Goal: Information Seeking & Learning: Check status

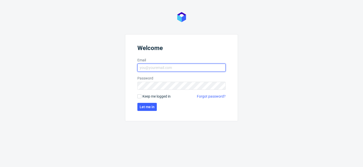
type input "[PERSON_NAME][EMAIL_ADDRESS][PERSON_NAME][DOMAIN_NAME]"
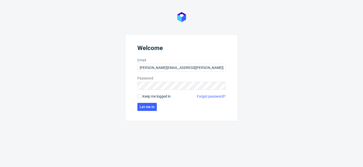
click at [150, 95] on span "Keep me logged in" at bounding box center [156, 96] width 28 height 5
click at [141, 95] on input "Keep me logged in" at bounding box center [139, 96] width 4 height 4
checkbox input "true"
click at [150, 108] on span "Let me in" at bounding box center [146, 107] width 15 height 4
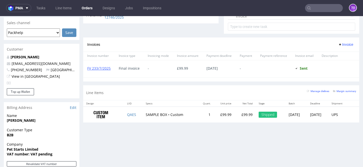
scroll to position [205, 0]
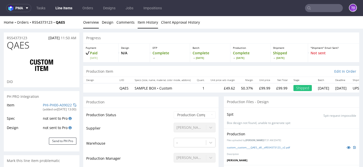
click at [148, 19] on link "Item History" at bounding box center [147, 22] width 20 height 12
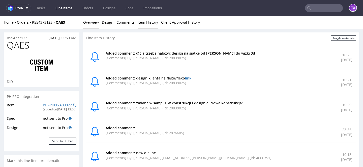
click at [93, 24] on link "Overview" at bounding box center [91, 22] width 16 height 12
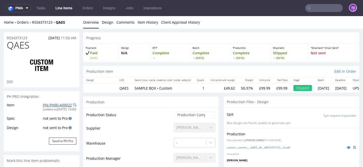
click at [53, 106] on link "PHI-PH00-A09022" at bounding box center [57, 105] width 29 height 5
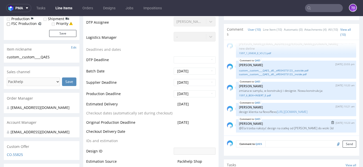
scroll to position [155, 0]
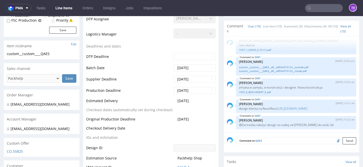
click at [160, 62] on td "DTP Deadline" at bounding box center [129, 58] width 86 height 11
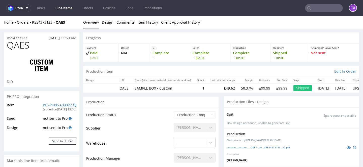
click at [318, 7] on input "text" at bounding box center [324, 8] width 38 height 8
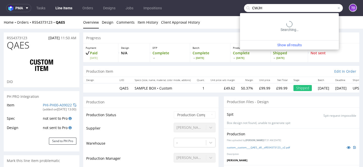
type input "CWJH"
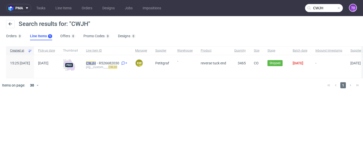
click at [96, 63] on mark "CWJH" at bounding box center [91, 63] width 10 height 4
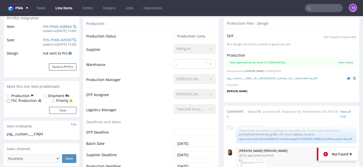
scroll to position [18, 0]
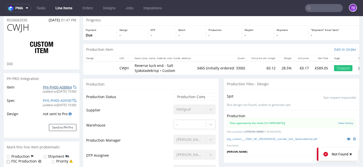
click at [58, 87] on link "PHI-PH00-A08864" at bounding box center [57, 87] width 29 height 5
click at [318, 9] on input "text" at bounding box center [324, 8] width 38 height 8
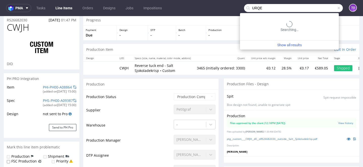
type input "URQE"
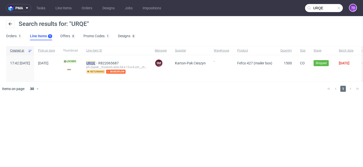
click at [95, 62] on mark "URQE" at bounding box center [90, 63] width 9 height 4
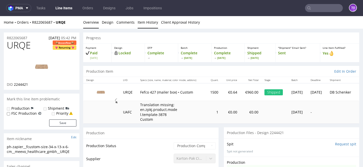
click at [141, 26] on link "Item History" at bounding box center [147, 22] width 20 height 12
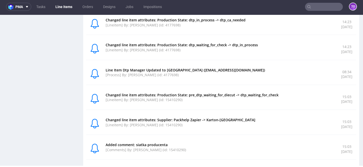
scroll to position [514, 0]
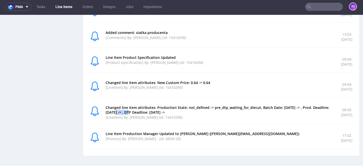
drag, startPoint x: 135, startPoint y: 112, endPoint x: 153, endPoint y: 112, distance: 17.4
click at [153, 112] on p "Changed line item attributes: Production State: not_defined -> pre_dtp_waiting_…" at bounding box center [220, 110] width 229 height 10
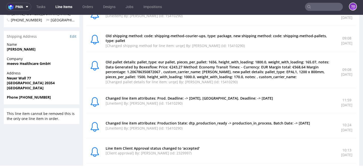
scroll to position [0, 0]
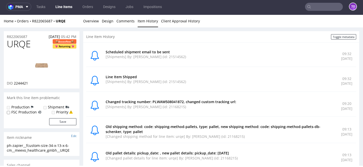
click at [319, 4] on input "text" at bounding box center [324, 7] width 38 height 8
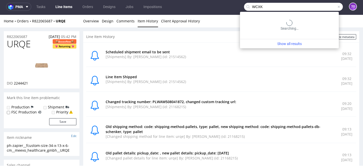
type input "WCXK"
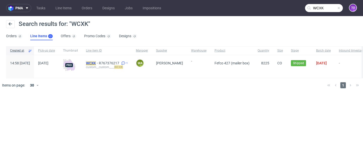
click at [96, 62] on mark "WCXK" at bounding box center [91, 63] width 10 height 4
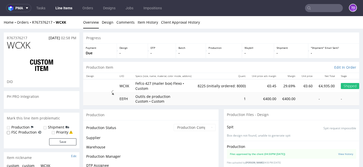
scroll to position [54, 0]
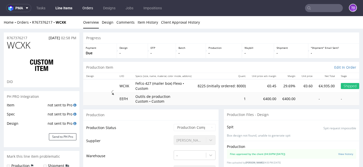
click at [93, 10] on link "Orders" at bounding box center [87, 8] width 17 height 8
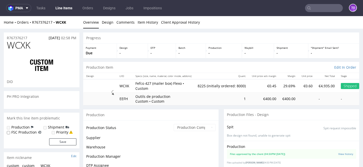
scroll to position [54, 0]
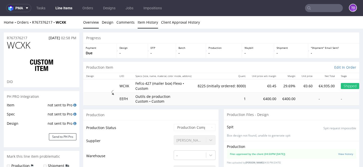
click at [144, 24] on link "Item History" at bounding box center [147, 22] width 20 height 12
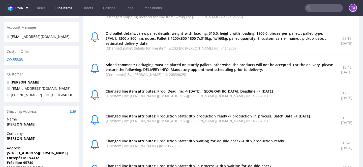
scroll to position [0, 0]
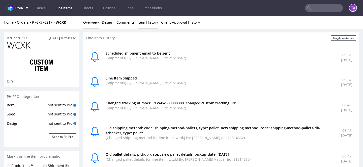
click at [94, 24] on link "Overview" at bounding box center [91, 22] width 16 height 12
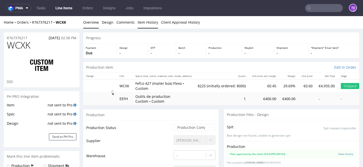
click at [146, 22] on link "Item History" at bounding box center [147, 22] width 20 height 12
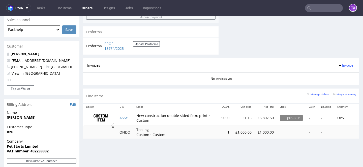
scroll to position [211, 0]
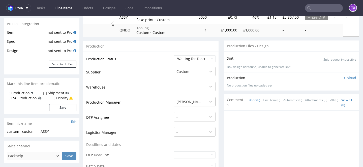
click at [191, 103] on div "[PERSON_NAME]" at bounding box center [194, 100] width 42 height 7
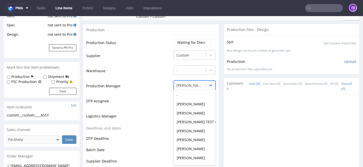
scroll to position [180, 0]
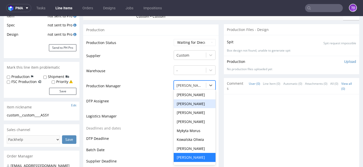
click at [144, 91] on td "Production Manager" at bounding box center [129, 87] width 86 height 15
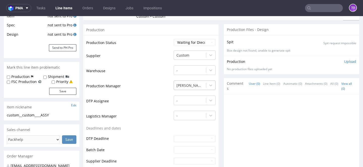
click at [180, 84] on div at bounding box center [189, 86] width 27 height 6
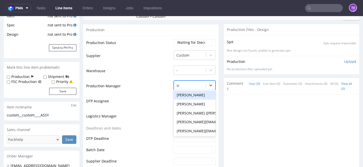
scroll to position [0, 0]
type input "siko"
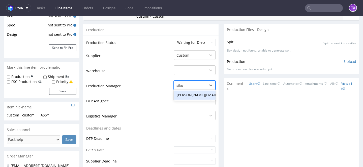
click at [186, 95] on div "[PERSON_NAME][EMAIL_ADDRESS][PERSON_NAME][DOMAIN_NAME]" at bounding box center [194, 95] width 42 height 9
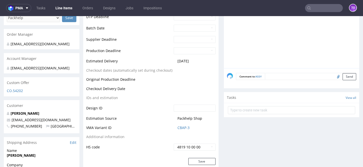
scroll to position [244, 0]
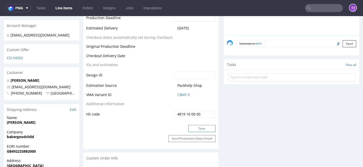
click at [194, 130] on button "Save" at bounding box center [201, 128] width 27 height 7
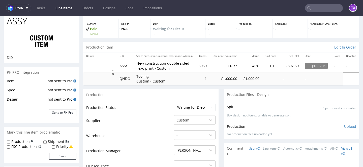
scroll to position [0, 0]
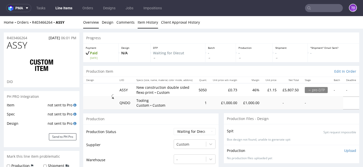
click at [147, 19] on link "Item History" at bounding box center [147, 22] width 20 height 12
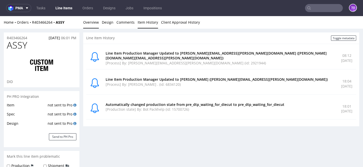
click at [92, 24] on link "Overview" at bounding box center [91, 22] width 16 height 12
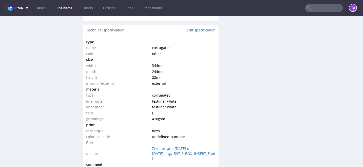
scroll to position [496, 0]
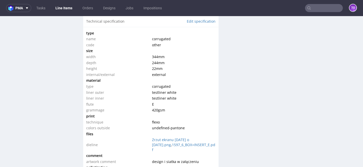
scroll to position [485, 0]
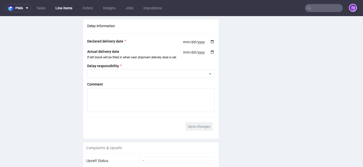
scroll to position [929, 0]
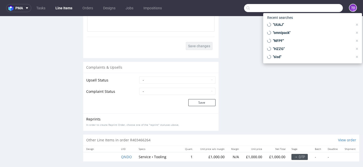
click at [330, 11] on input "text" at bounding box center [293, 8] width 99 height 8
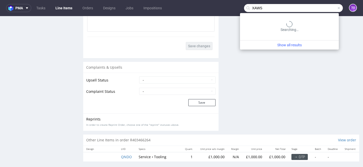
type input "XAWS"
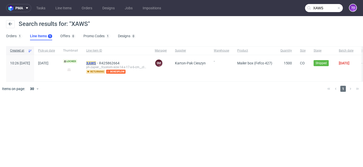
click at [96, 62] on mark "XAWS" at bounding box center [91, 63] width 10 height 4
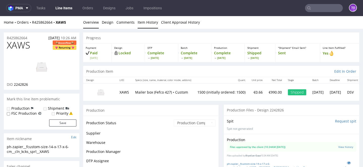
click at [149, 23] on link "Item History" at bounding box center [147, 22] width 20 height 12
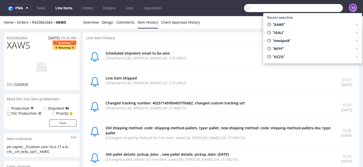
click at [321, 7] on input "text" at bounding box center [293, 8] width 99 height 8
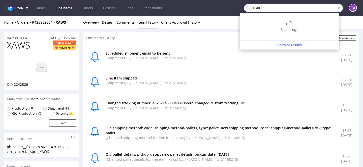
type input "XBXH"
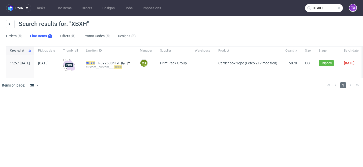
click at [95, 62] on mark "XBXH" at bounding box center [90, 63] width 9 height 4
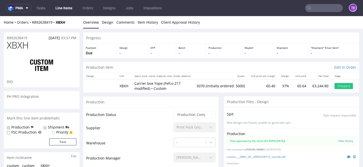
scroll to position [53, 0]
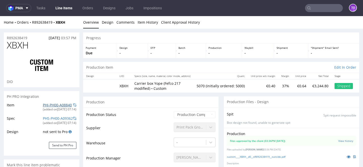
click at [56, 106] on link "PHI-PH00-A08840" at bounding box center [57, 105] width 29 height 5
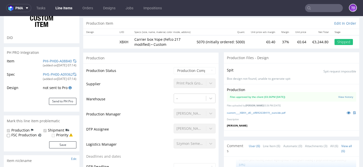
scroll to position [0, 0]
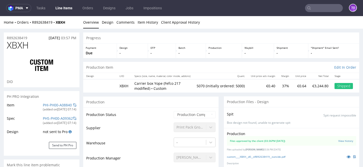
click at [62, 7] on link "Line Items" at bounding box center [63, 8] width 23 height 8
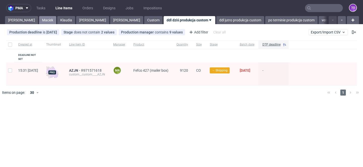
click at [39, 20] on link "Maciek" at bounding box center [47, 20] width 17 height 8
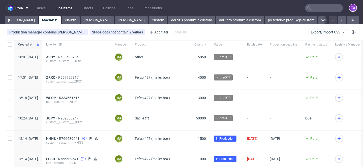
click at [150, 24] on div "pma Tasks Line Items Orders Designs Jobs Impositions to Tomasz Maciek Klaudia M…" at bounding box center [181, 83] width 363 height 167
click at [168, 23] on link "ddl dziś produkcja custom" at bounding box center [191, 20] width 47 height 8
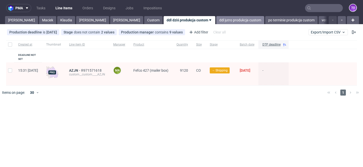
click at [216, 19] on link "ddl jutro produkcja custom" at bounding box center [240, 20] width 48 height 8
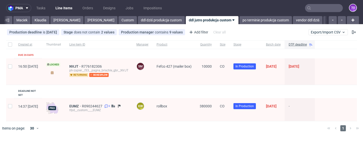
scroll to position [0, 30]
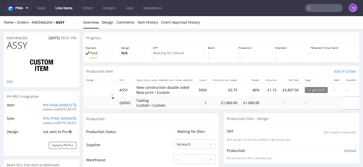
click at [43, 107] on div "PHI-PH00-A09033" at bounding box center [57, 105] width 29 height 5
click at [43, 104] on link "PHI-PH00-A09033" at bounding box center [57, 105] width 29 height 5
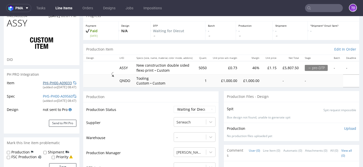
scroll to position [22, 0]
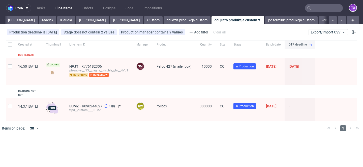
scroll to position [0, 30]
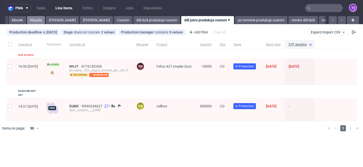
click at [27, 20] on link "Klaudia" at bounding box center [36, 20] width 18 height 8
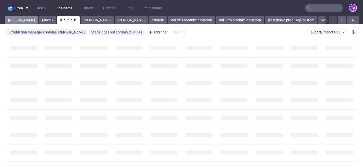
click at [16, 20] on link "Tomasz" at bounding box center [21, 20] width 33 height 8
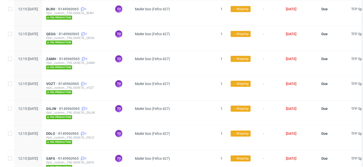
scroll to position [47, 0]
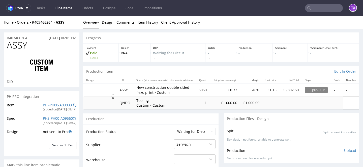
scroll to position [22, 0]
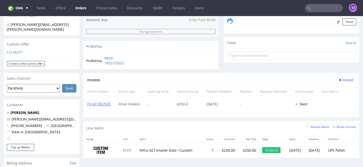
scroll to position [177, 0]
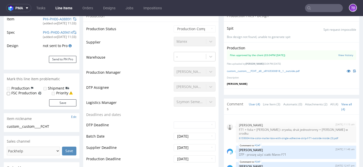
scroll to position [17, 0]
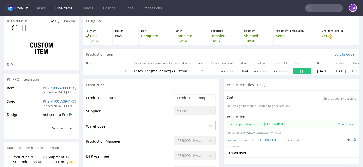
click at [346, 140] on icon at bounding box center [348, 140] width 4 height 4
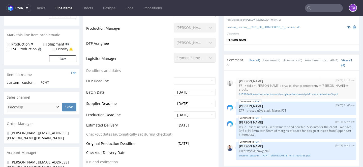
scroll to position [142, 0]
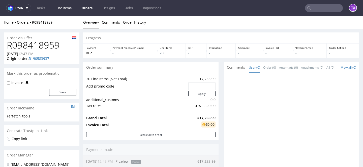
click at [72, 8] on link "Line Items" at bounding box center [63, 8] width 22 height 8
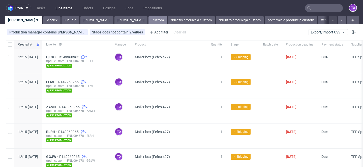
click at [148, 19] on link "Custom" at bounding box center [157, 20] width 18 height 8
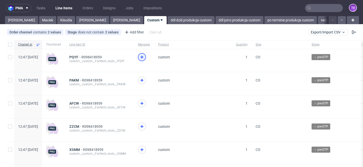
click at [146, 59] on div at bounding box center [142, 57] width 8 height 8
click at [145, 80] on icon at bounding box center [142, 80] width 6 height 6
click at [145, 102] on icon at bounding box center [142, 103] width 6 height 6
click at [145, 129] on icon at bounding box center [142, 127] width 6 height 6
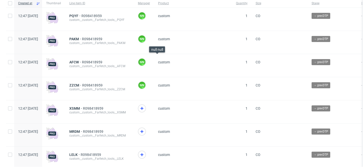
scroll to position [45, 0]
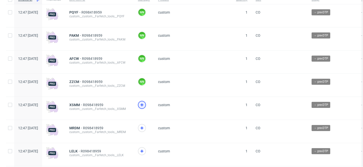
click at [145, 104] on icon at bounding box center [142, 105] width 6 height 6
click at [143, 130] on use at bounding box center [141, 128] width 3 height 3
click at [145, 154] on icon at bounding box center [142, 151] width 6 height 6
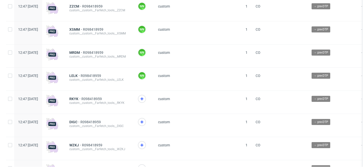
scroll to position [120, 0]
click at [145, 97] on icon at bounding box center [142, 99] width 6 height 6
click at [145, 123] on icon at bounding box center [142, 122] width 6 height 6
click at [143, 147] on use at bounding box center [141, 145] width 3 height 3
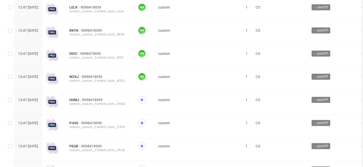
scroll to position [190, 0]
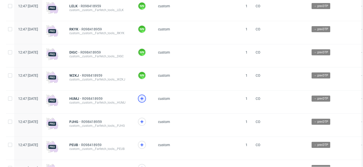
click at [154, 96] on div at bounding box center [144, 102] width 20 height 23
click at [145, 99] on icon at bounding box center [142, 99] width 6 height 6
click at [146, 126] on div at bounding box center [142, 122] width 8 height 8
click at [150, 144] on span at bounding box center [144, 147] width 12 height 13
click at [145, 145] on icon at bounding box center [142, 145] width 6 height 6
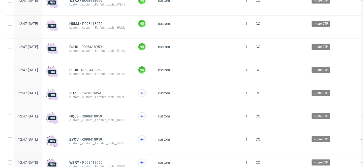
scroll to position [264, 0]
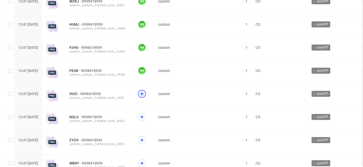
click at [145, 97] on icon at bounding box center [142, 94] width 6 height 6
click at [145, 120] on icon at bounding box center [142, 117] width 6 height 6
click at [145, 143] on icon at bounding box center [142, 140] width 6 height 6
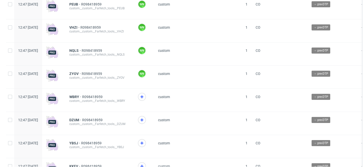
scroll to position [331, 0]
click at [150, 103] on span at bounding box center [144, 99] width 12 height 13
click at [145, 98] on icon at bounding box center [142, 97] width 6 height 6
click at [145, 123] on icon at bounding box center [142, 120] width 6 height 6
click at [150, 152] on span at bounding box center [144, 145] width 12 height 13
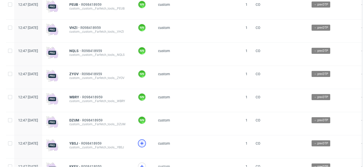
click at [145, 147] on icon at bounding box center [142, 144] width 6 height 6
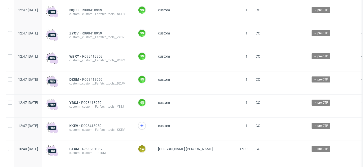
scroll to position [377, 0]
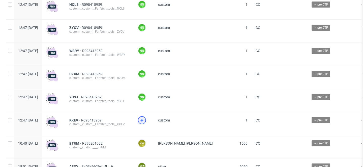
click at [145, 121] on icon at bounding box center [142, 120] width 6 height 6
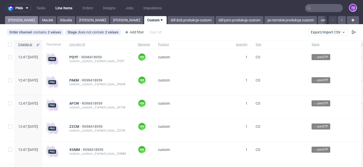
click at [15, 20] on link "Tomasz" at bounding box center [21, 20] width 33 height 8
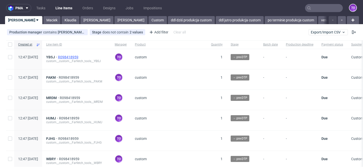
click at [79, 58] on span "R098418959" at bounding box center [68, 57] width 21 height 4
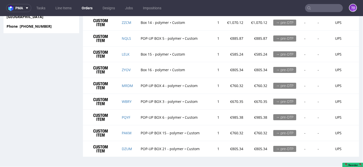
scroll to position [0, 0]
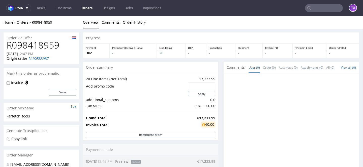
click at [321, 7] on input "text" at bounding box center [324, 8] width 38 height 8
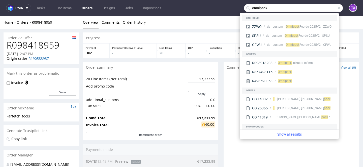
type input "omnipack"
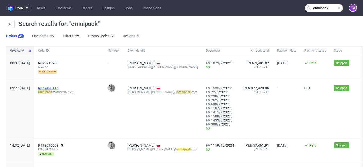
click at [58, 87] on span "R857493115" at bounding box center [48, 88] width 20 height 4
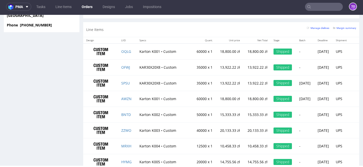
scroll to position [459, 0]
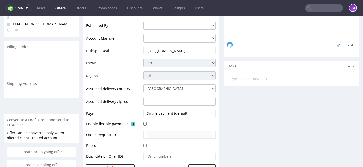
scroll to position [252, 0]
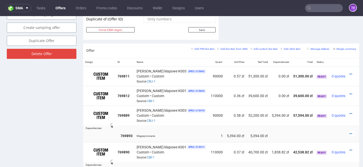
scroll to position [264, 0]
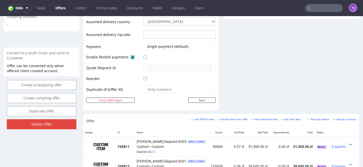
scroll to position [120, 0]
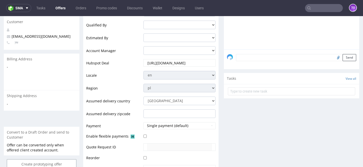
click at [325, 11] on input "text" at bounding box center [324, 8] width 38 height 8
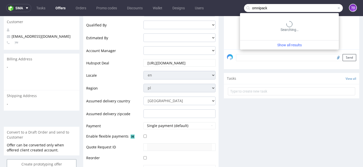
type input "omnipack"
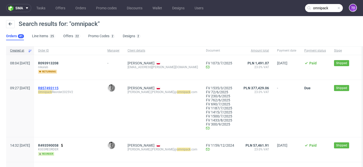
click at [58, 88] on span "R857493115" at bounding box center [48, 88] width 20 height 4
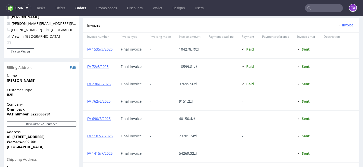
scroll to position [243, 0]
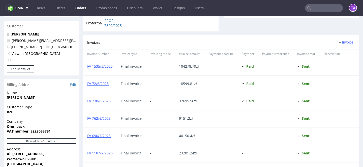
click at [99, 64] on div "FV 1535/3/2025" at bounding box center [99, 66] width 33 height 17
click at [98, 66] on link "FV 1535/3/2025" at bounding box center [99, 66] width 25 height 5
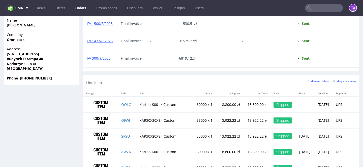
scroll to position [407, 0]
click at [98, 57] on link "FV 300/9/2025" at bounding box center [98, 58] width 23 height 5
click at [108, 41] on link "FV 1433/8/2025" at bounding box center [99, 41] width 25 height 5
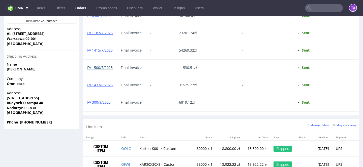
click at [95, 68] on link "FV 1500/7/2025" at bounding box center [99, 67] width 25 height 5
click at [110, 48] on div "FV 1415/7/2025" at bounding box center [99, 50] width 33 height 17
click at [105, 51] on link "FV 1415/7/2025" at bounding box center [99, 50] width 25 height 5
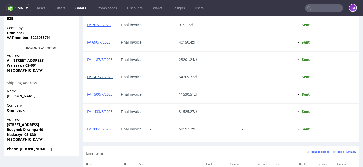
scroll to position [337, 0]
click at [106, 59] on link "FV 1187/7/2025" at bounding box center [99, 59] width 25 height 5
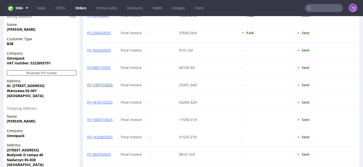
scroll to position [306, 0]
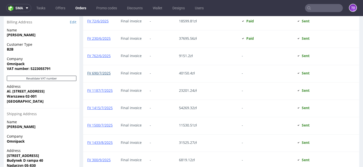
click at [107, 74] on link "FV 690/7/2025" at bounding box center [98, 73] width 23 height 5
click at [103, 54] on link "FV 762/6/2025" at bounding box center [98, 55] width 23 height 5
click at [107, 38] on link "FV 230/6/2025" at bounding box center [98, 38] width 23 height 5
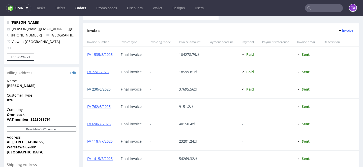
scroll to position [255, 0]
click at [102, 73] on link "FV 72/6/2025" at bounding box center [97, 72] width 21 height 5
click at [96, 54] on link "FV 1535/3/2025" at bounding box center [99, 54] width 25 height 5
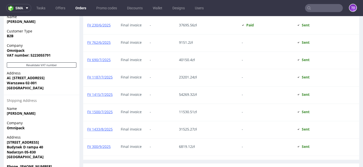
scroll to position [173, 0]
